Goal: Information Seeking & Learning: Find specific fact

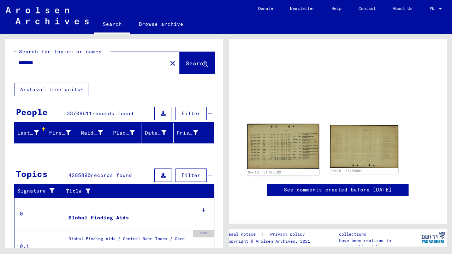
click at [277, 140] on img at bounding box center [283, 146] width 72 height 45
click at [262, 150] on img at bounding box center [283, 146] width 72 height 45
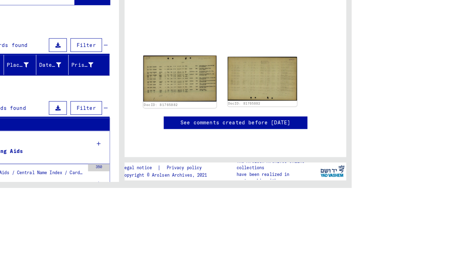
scroll to position [1, 0]
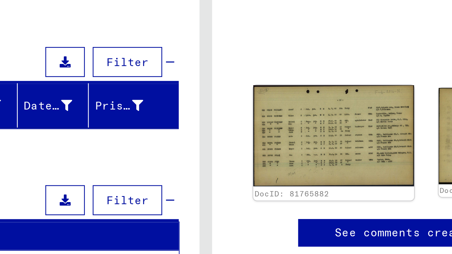
click at [256, 144] on img at bounding box center [283, 146] width 72 height 45
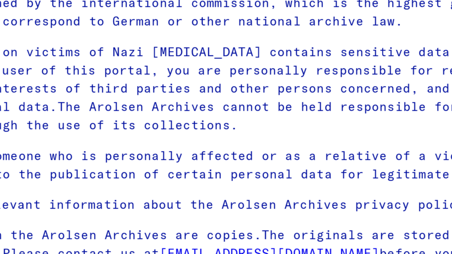
type input "********"
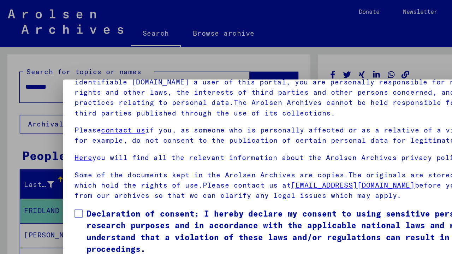
scroll to position [11, 0]
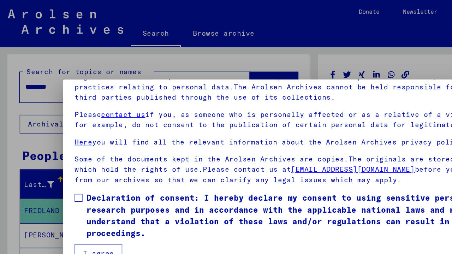
click at [54, 142] on span at bounding box center [57, 142] width 6 height 6
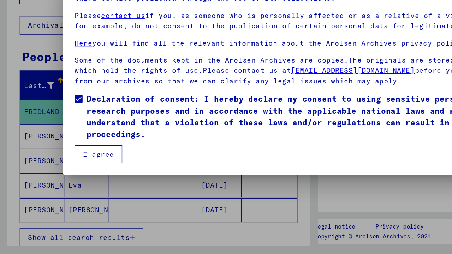
click at [70, 184] on button "I agree" at bounding box center [71, 181] width 34 height 13
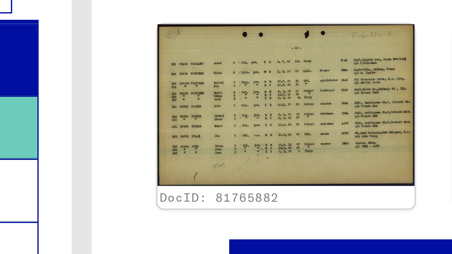
click at [256, 151] on img at bounding box center [283, 145] width 72 height 45
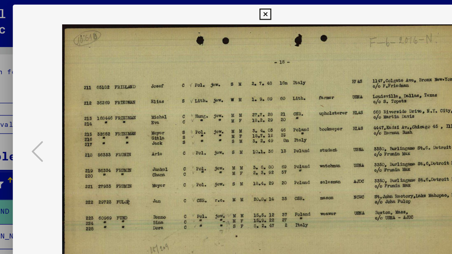
click at [94, 82] on img at bounding box center [226, 109] width 314 height 183
